Goal: Information Seeking & Learning: Learn about a topic

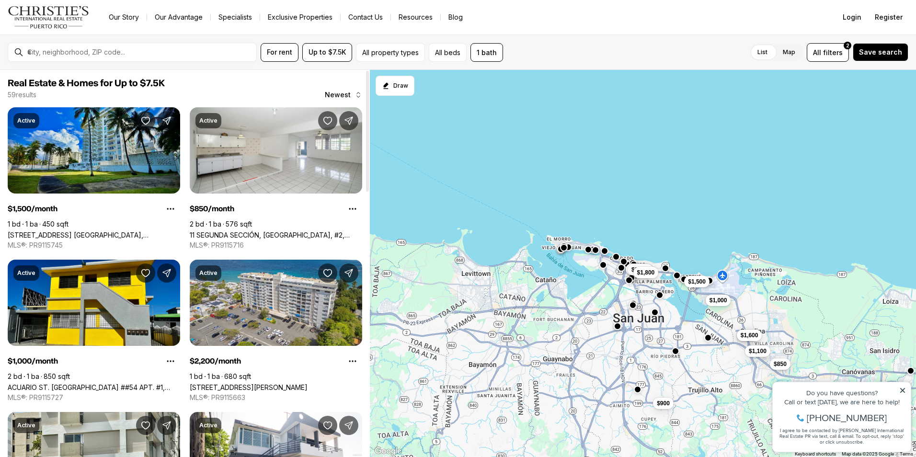
click at [64, 231] on link "4837 Av. Isla Verde ISLA VERDE, CAROLINA PR, 00979" at bounding box center [94, 235] width 172 height 8
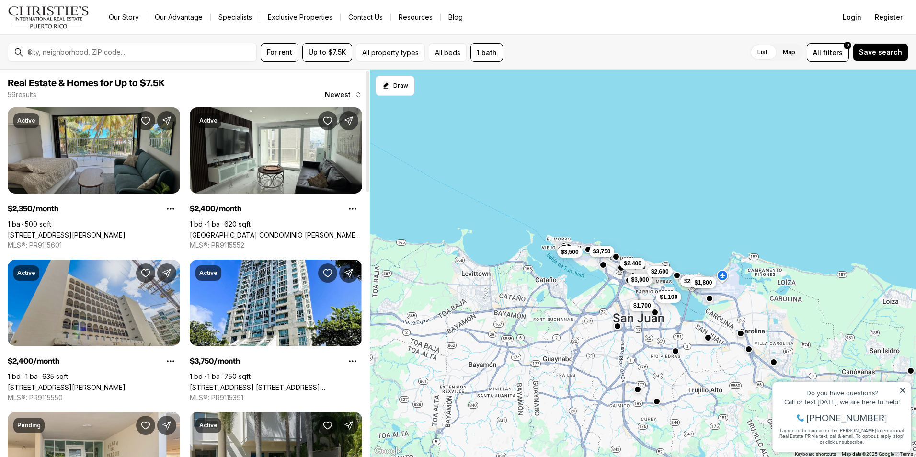
click at [92, 383] on link "[STREET_ADDRESS][PERSON_NAME]" at bounding box center [67, 387] width 118 height 8
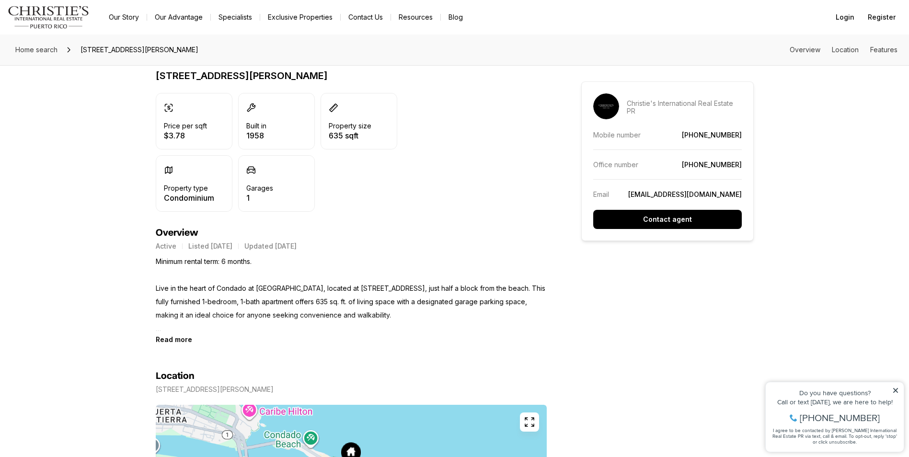
scroll to position [239, 0]
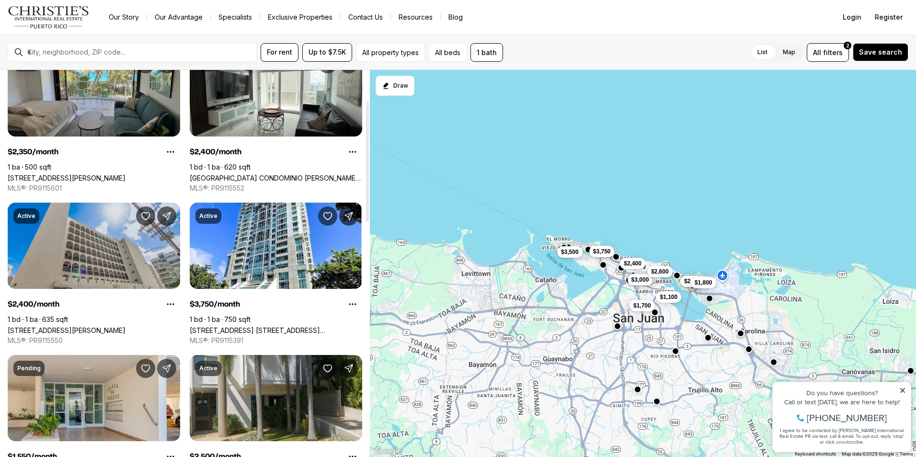
scroll to position [144, 0]
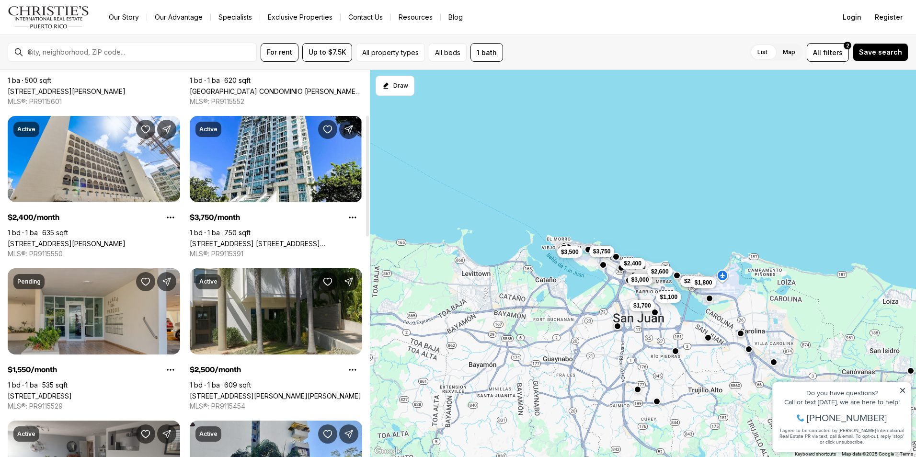
click at [72, 392] on link "[STREET_ADDRESS]" at bounding box center [40, 396] width 64 height 8
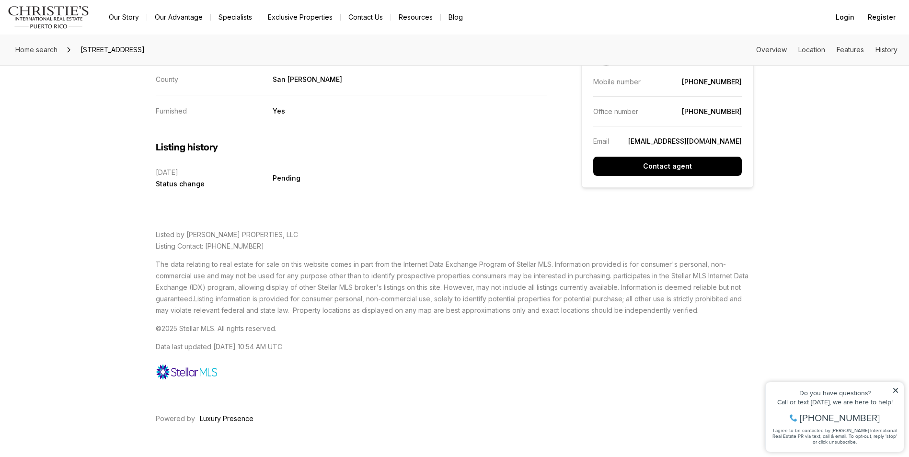
scroll to position [1720, 0]
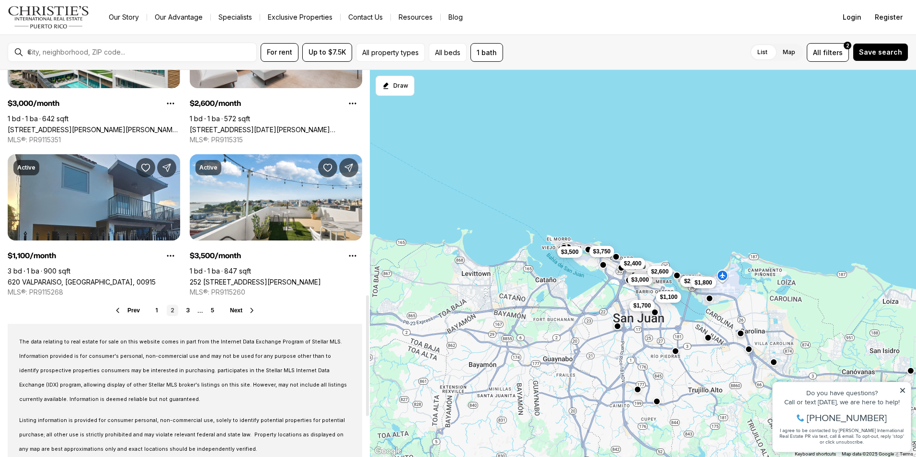
scroll to position [718, 0]
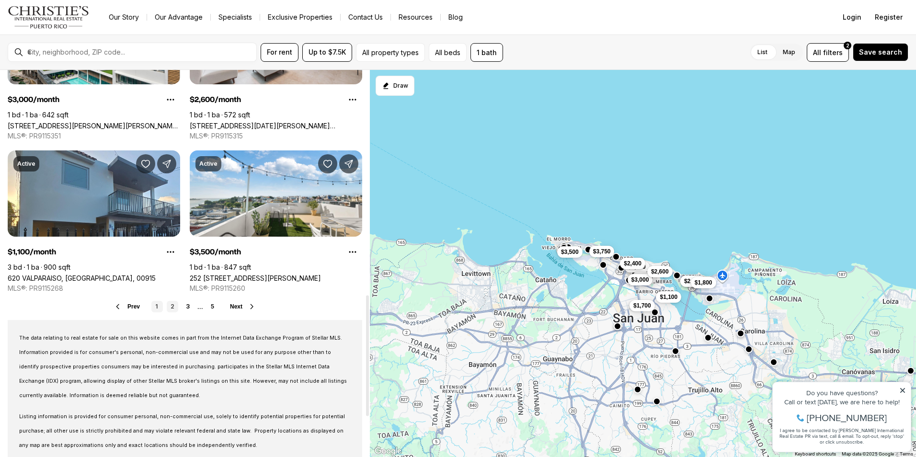
click at [157, 305] on link "1" at bounding box center [156, 306] width 11 height 11
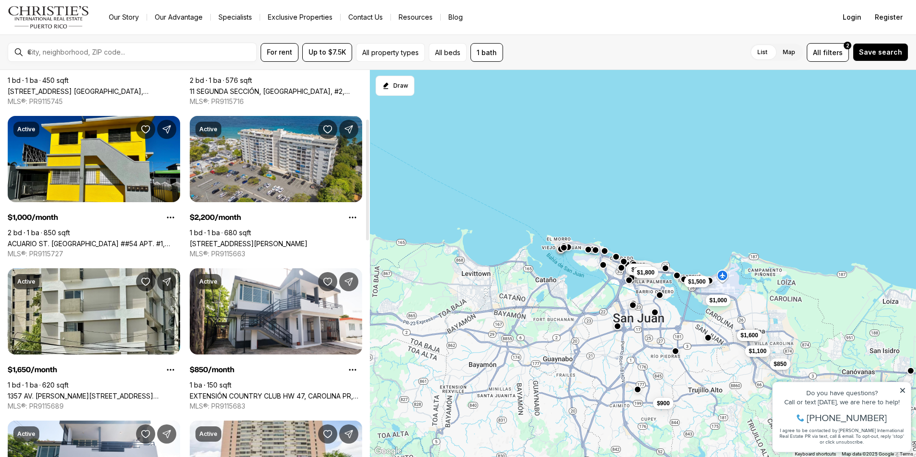
scroll to position [239, 0]
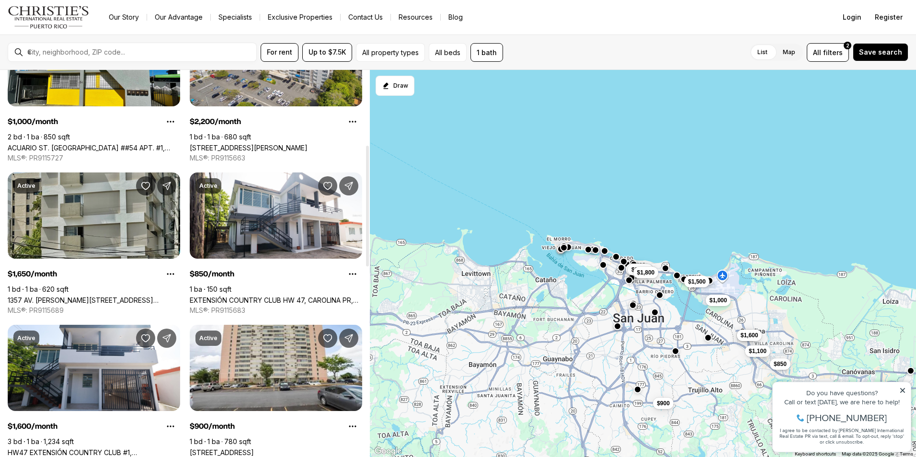
click at [116, 296] on link "1357 AV. WILSON #602, SAN JUAN PR, 00907" at bounding box center [94, 300] width 172 height 8
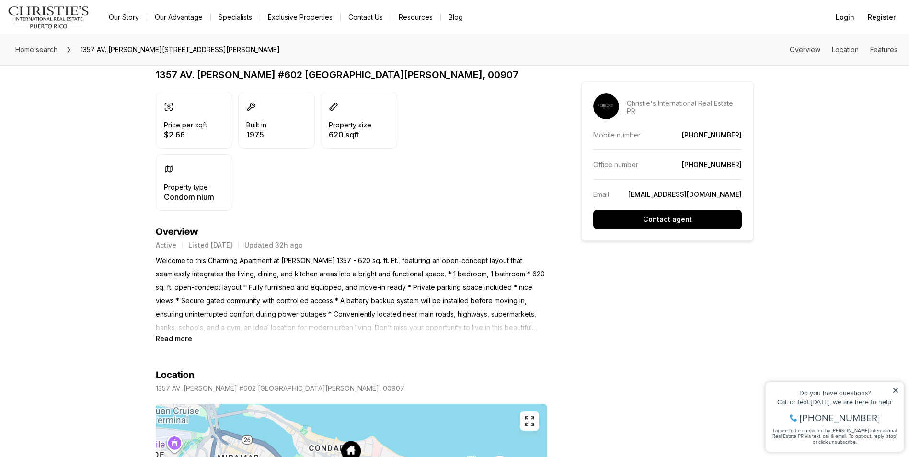
scroll to position [239, 0]
click at [174, 339] on b "Read more" at bounding box center [174, 337] width 36 height 8
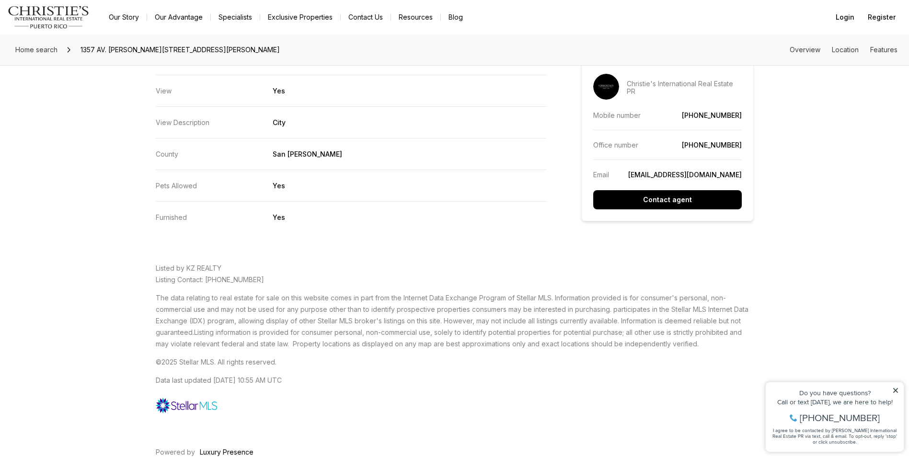
scroll to position [1820, 0]
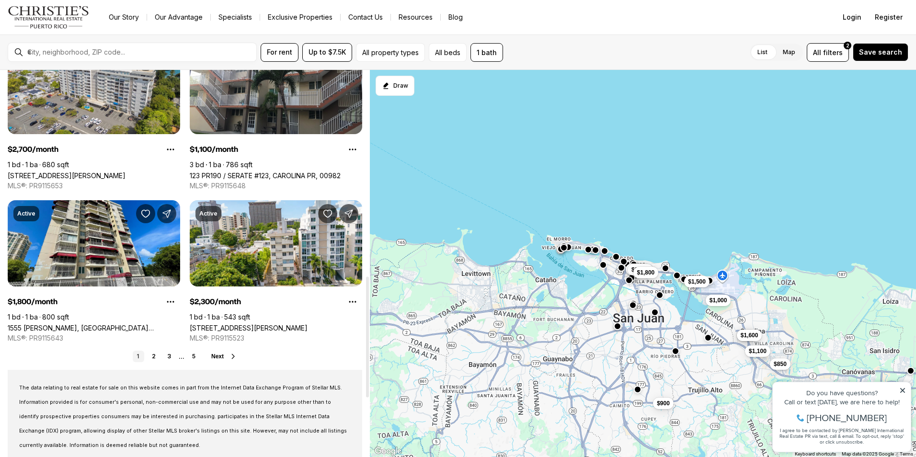
scroll to position [671, 0]
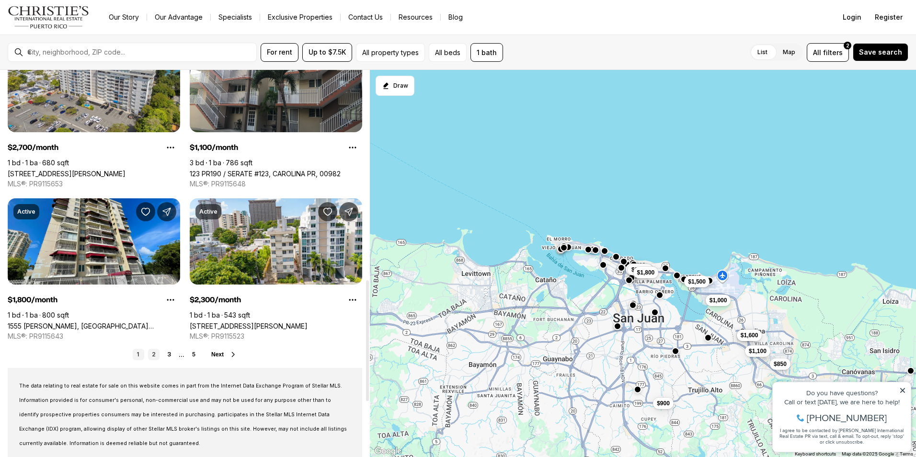
click at [151, 352] on link "2" at bounding box center [153, 354] width 11 height 11
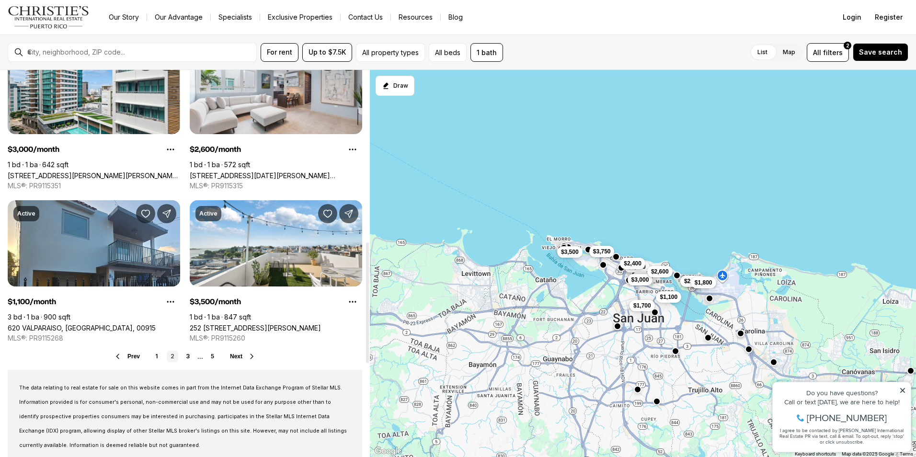
scroll to position [671, 0]
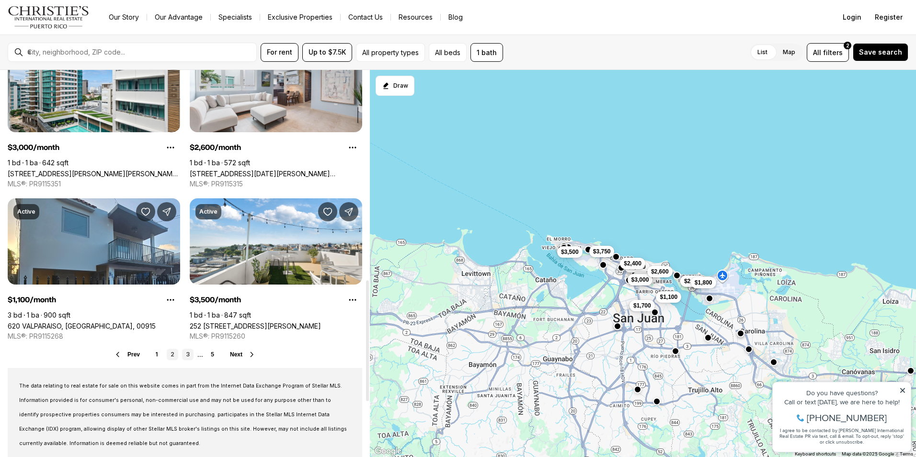
click at [187, 354] on link "3" at bounding box center [187, 354] width 11 height 11
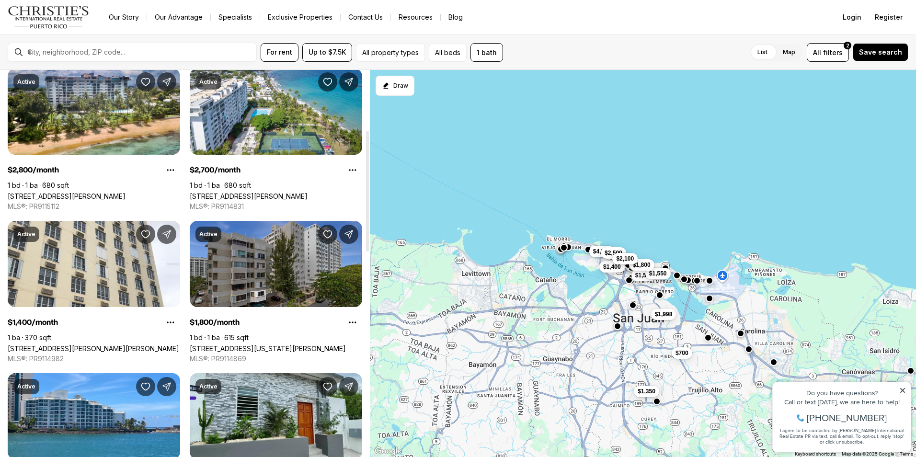
scroll to position [192, 0]
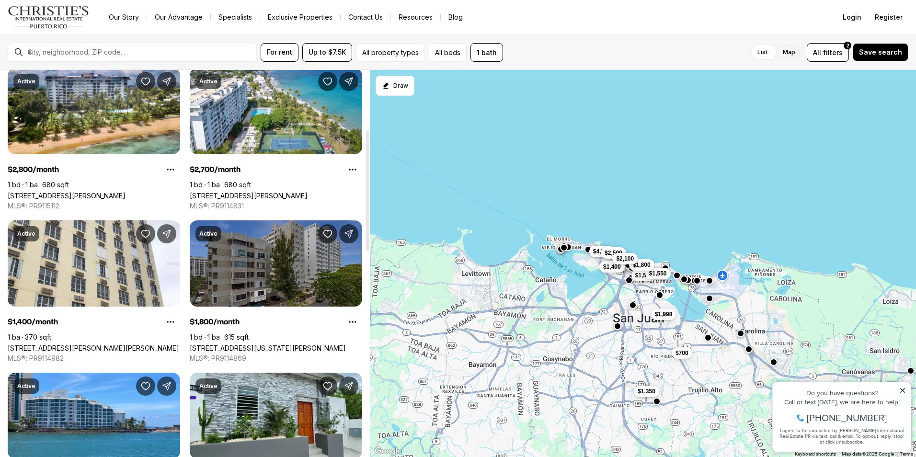
click at [271, 344] on link "[STREET_ADDRESS][US_STATE][PERSON_NAME]" at bounding box center [268, 348] width 156 height 8
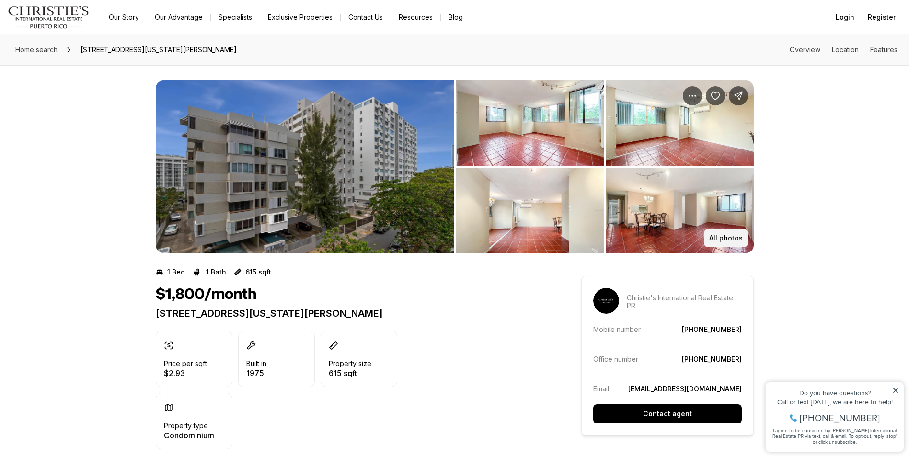
click at [731, 238] on p "All photos" at bounding box center [726, 238] width 34 height 8
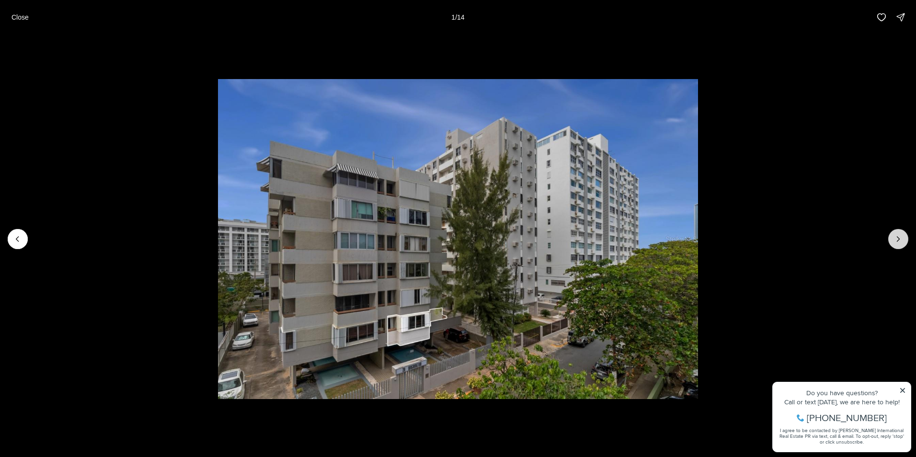
click at [896, 236] on icon "Next slide" at bounding box center [898, 239] width 10 height 10
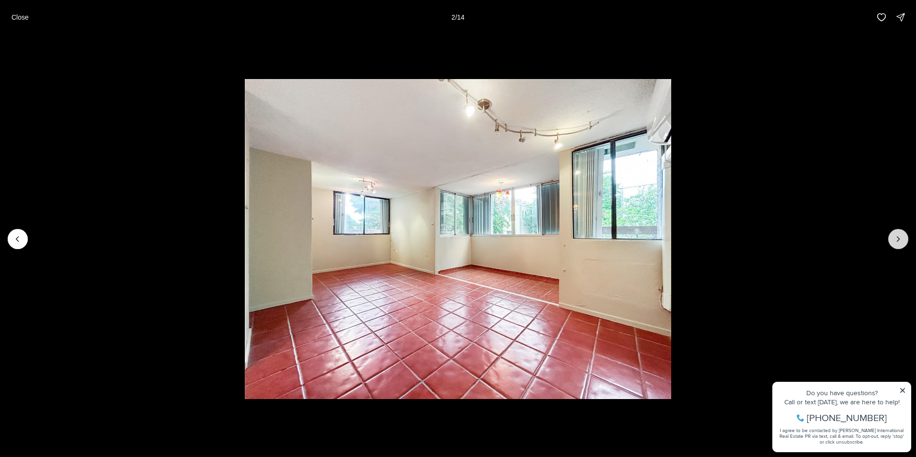
click at [896, 237] on icon "Next slide" at bounding box center [898, 239] width 10 height 10
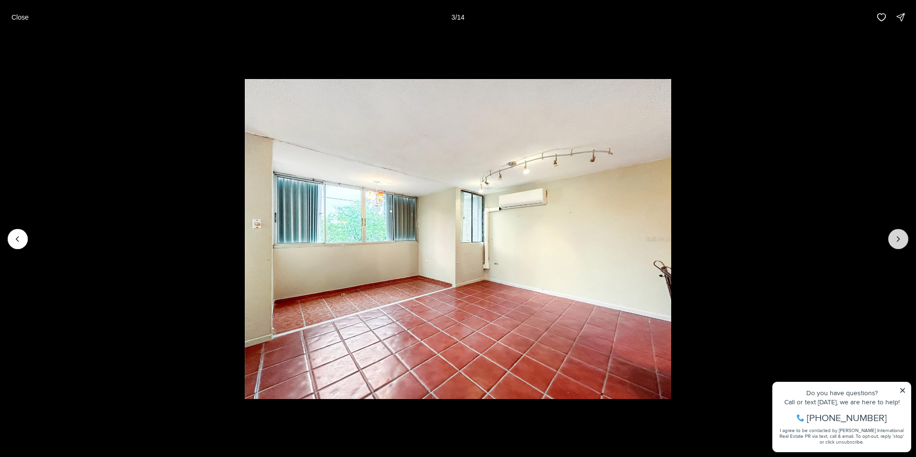
click at [895, 238] on icon "Next slide" at bounding box center [898, 239] width 10 height 10
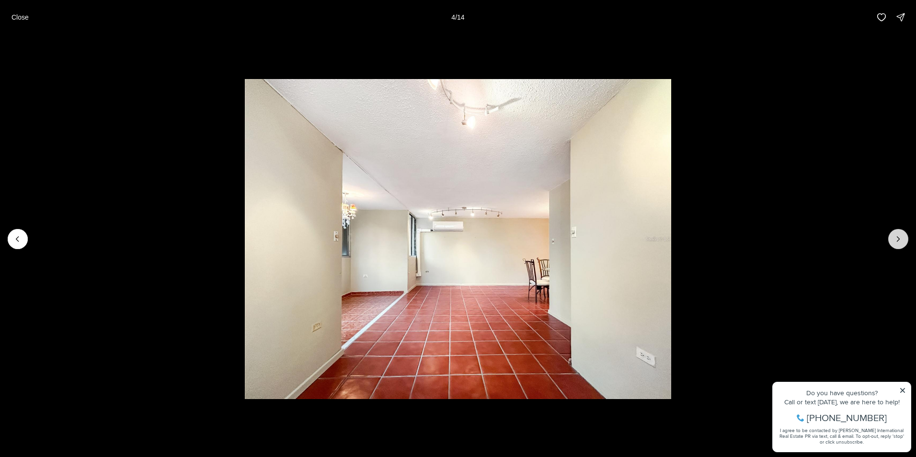
click at [894, 239] on icon "Next slide" at bounding box center [898, 239] width 10 height 10
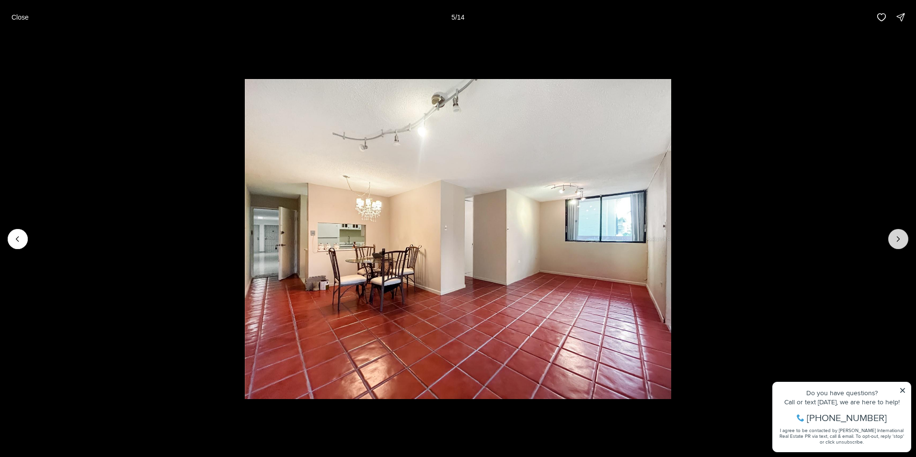
click at [894, 240] on icon "Next slide" at bounding box center [898, 239] width 10 height 10
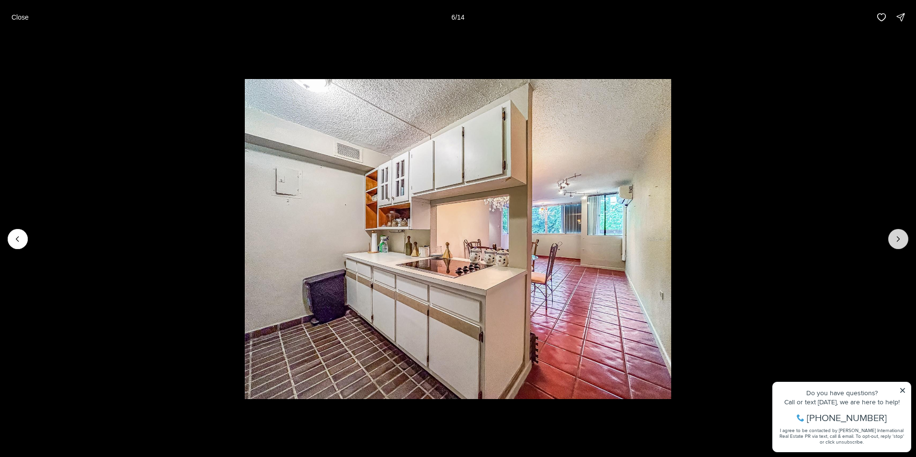
click at [894, 240] on icon "Next slide" at bounding box center [898, 239] width 10 height 10
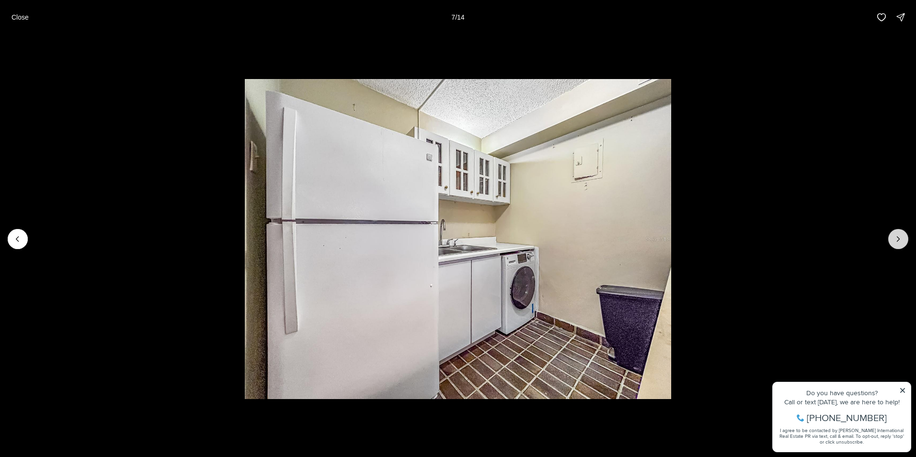
click at [894, 240] on icon "Next slide" at bounding box center [898, 239] width 10 height 10
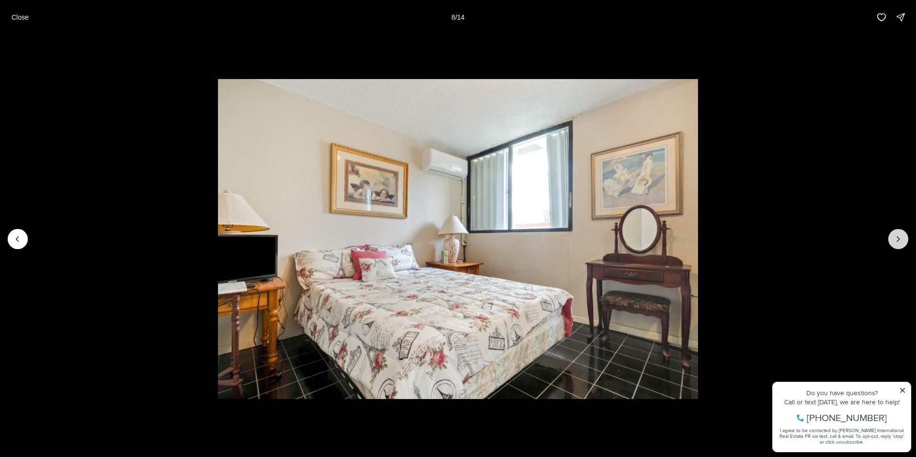
click at [894, 240] on icon "Next slide" at bounding box center [898, 239] width 10 height 10
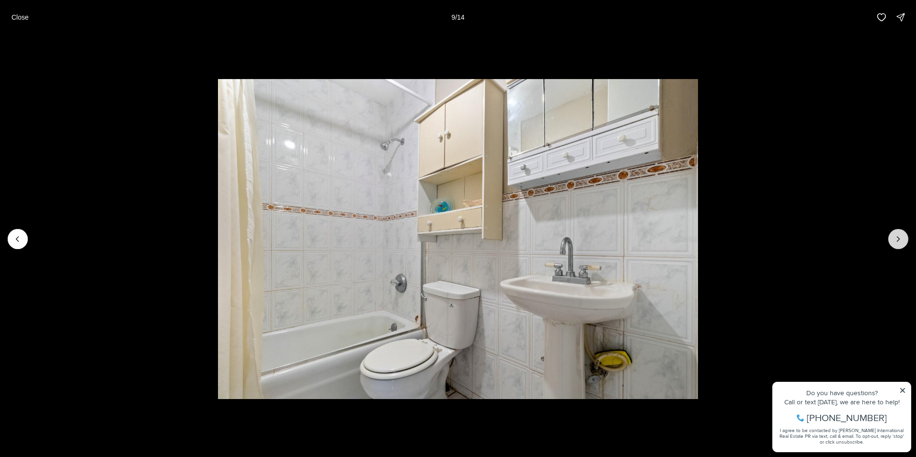
click at [894, 240] on icon "Next slide" at bounding box center [898, 239] width 10 height 10
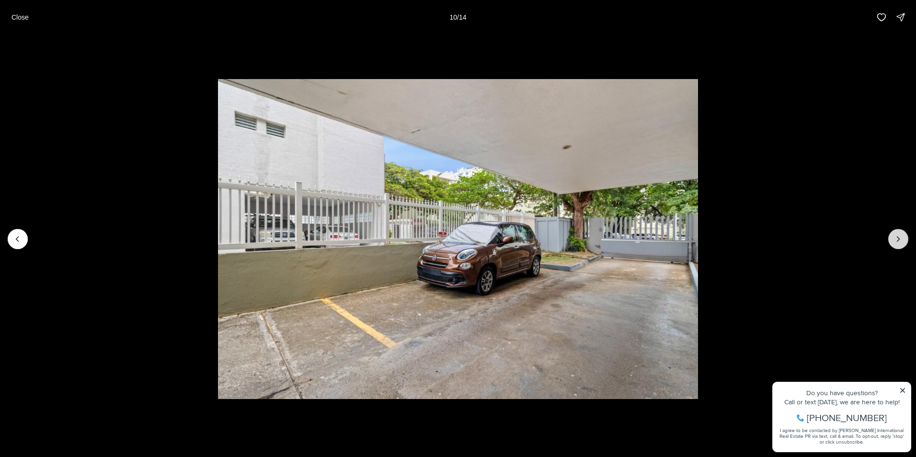
click at [894, 240] on icon "Next slide" at bounding box center [898, 239] width 10 height 10
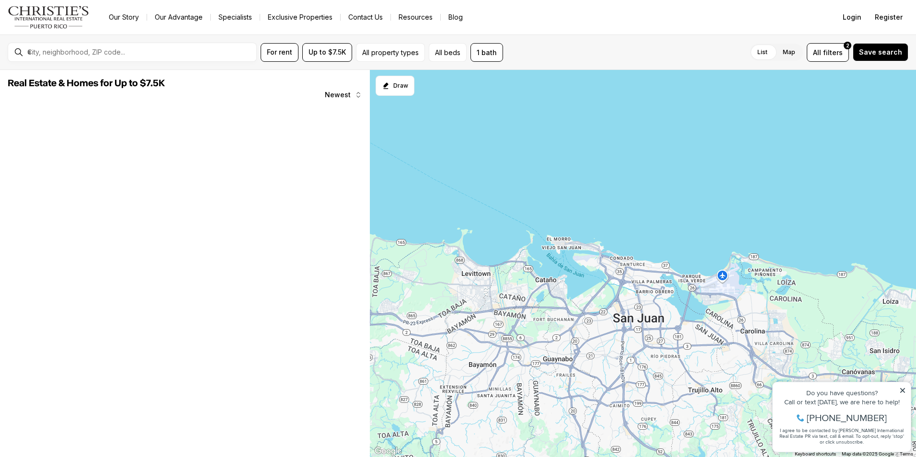
scroll to position [192, 0]
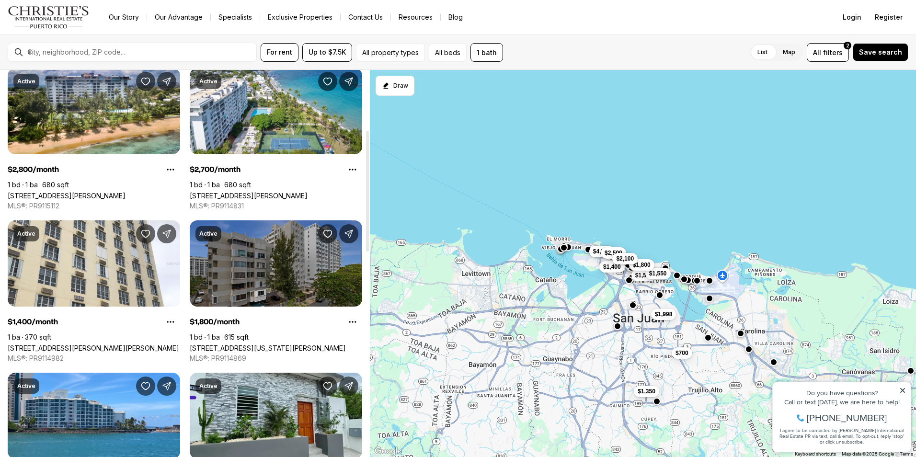
click at [252, 344] on link "[STREET_ADDRESS][US_STATE][PERSON_NAME]" at bounding box center [268, 348] width 156 height 8
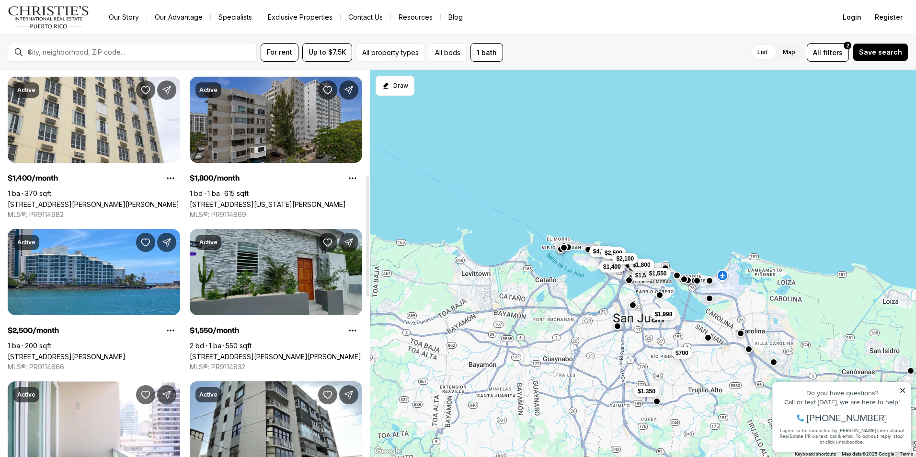
scroll to position [431, 0]
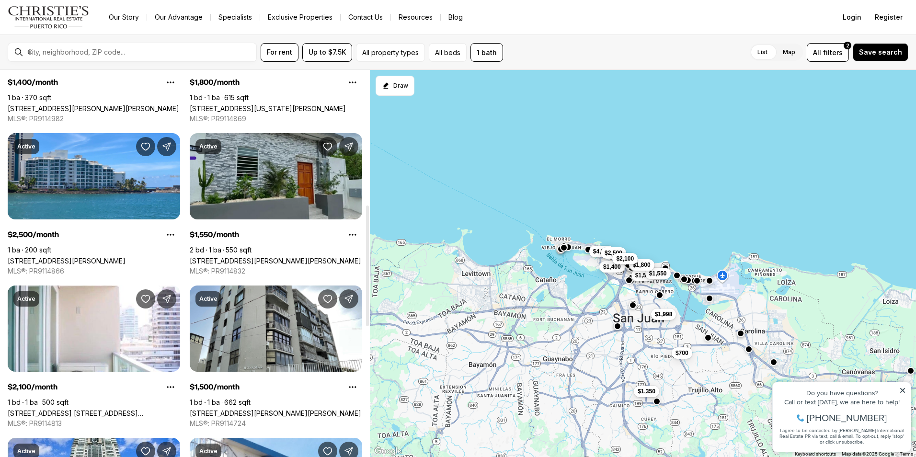
click at [276, 257] on link "119 SANTA CECILIA, SAN JUAN PR, 00911" at bounding box center [275, 261] width 171 height 8
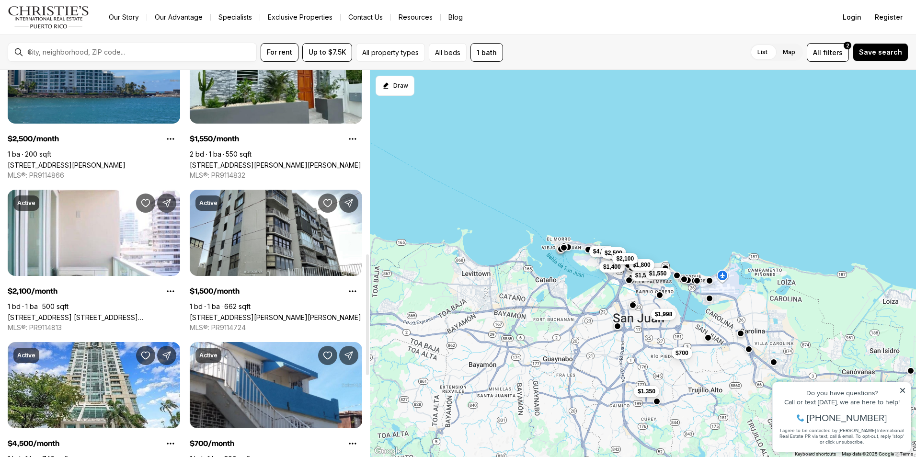
scroll to position [671, 0]
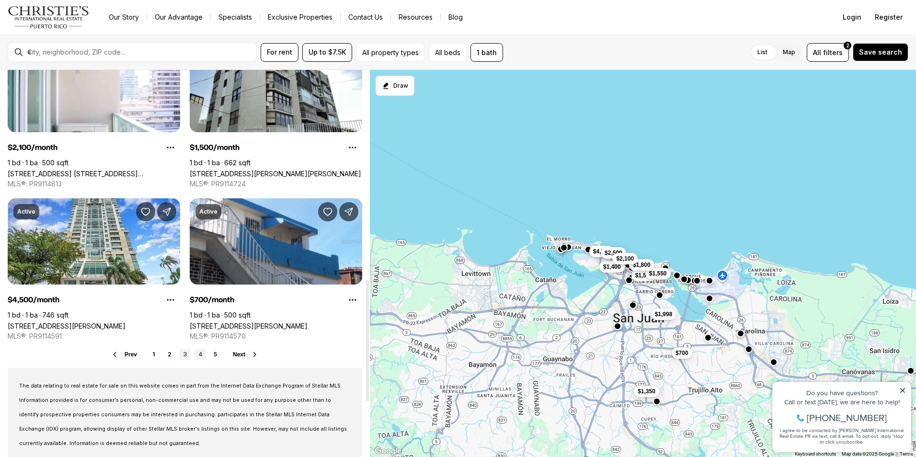
click at [200, 352] on link "4" at bounding box center [199, 354] width 11 height 11
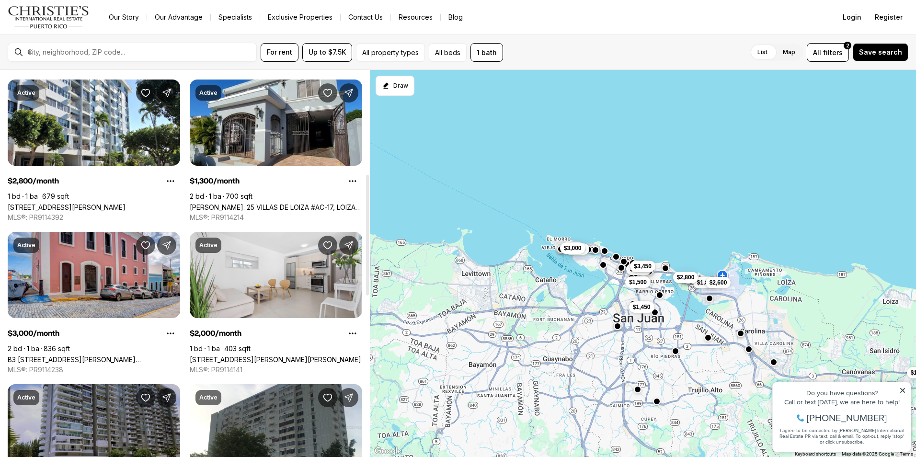
scroll to position [383, 0]
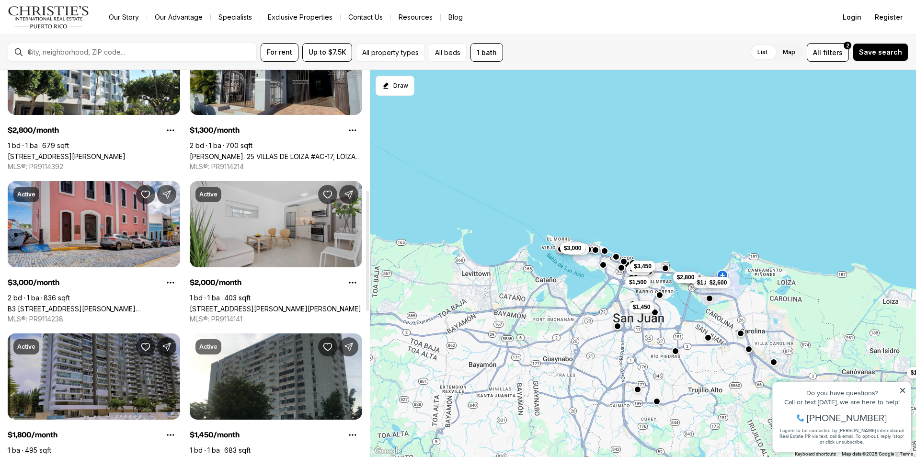
click at [258, 305] on link "[STREET_ADDRESS][PERSON_NAME][PERSON_NAME]" at bounding box center [275, 309] width 171 height 8
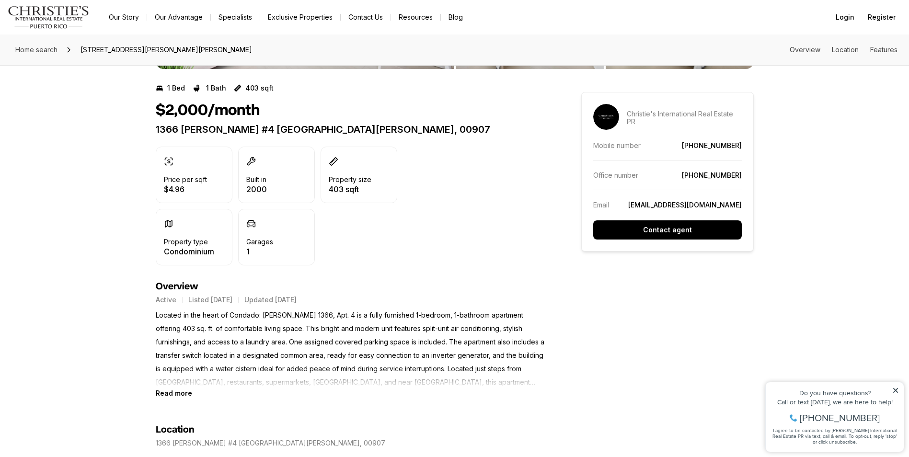
scroll to position [239, 0]
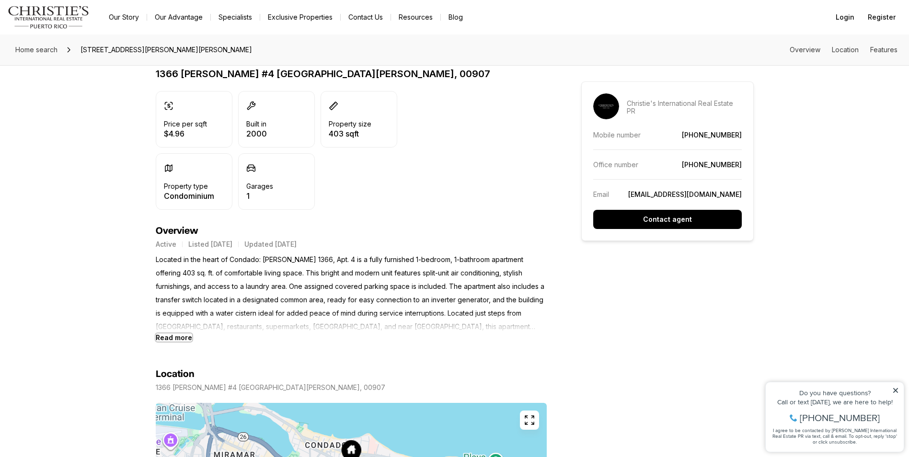
click at [175, 339] on b "Read more" at bounding box center [174, 337] width 36 height 8
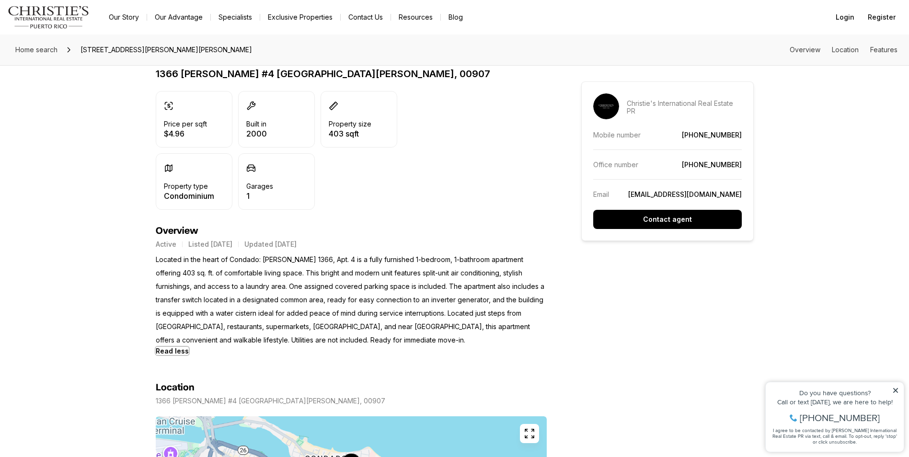
scroll to position [0, 0]
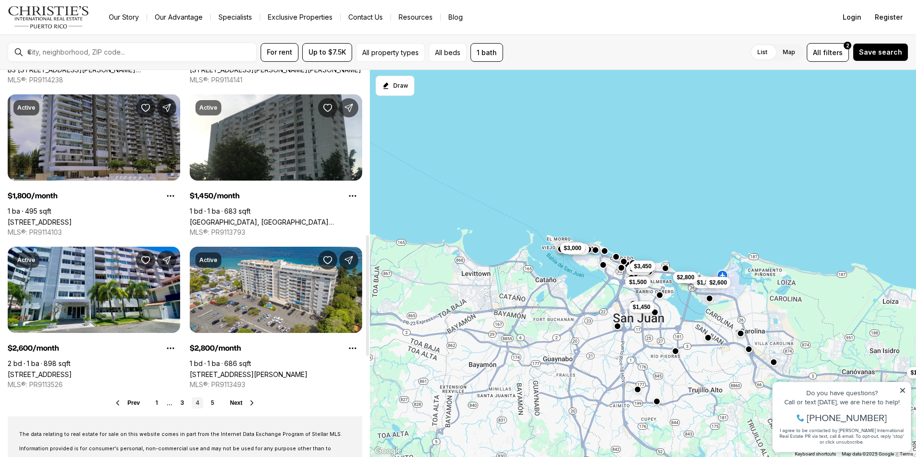
scroll to position [623, 0]
click at [212, 402] on link "5" at bounding box center [212, 402] width 11 height 11
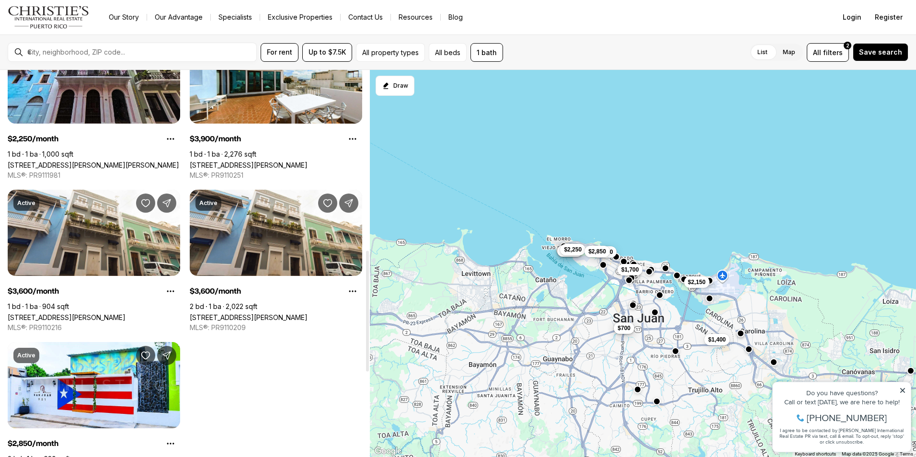
scroll to position [671, 0]
